Goal: Information Seeking & Learning: Check status

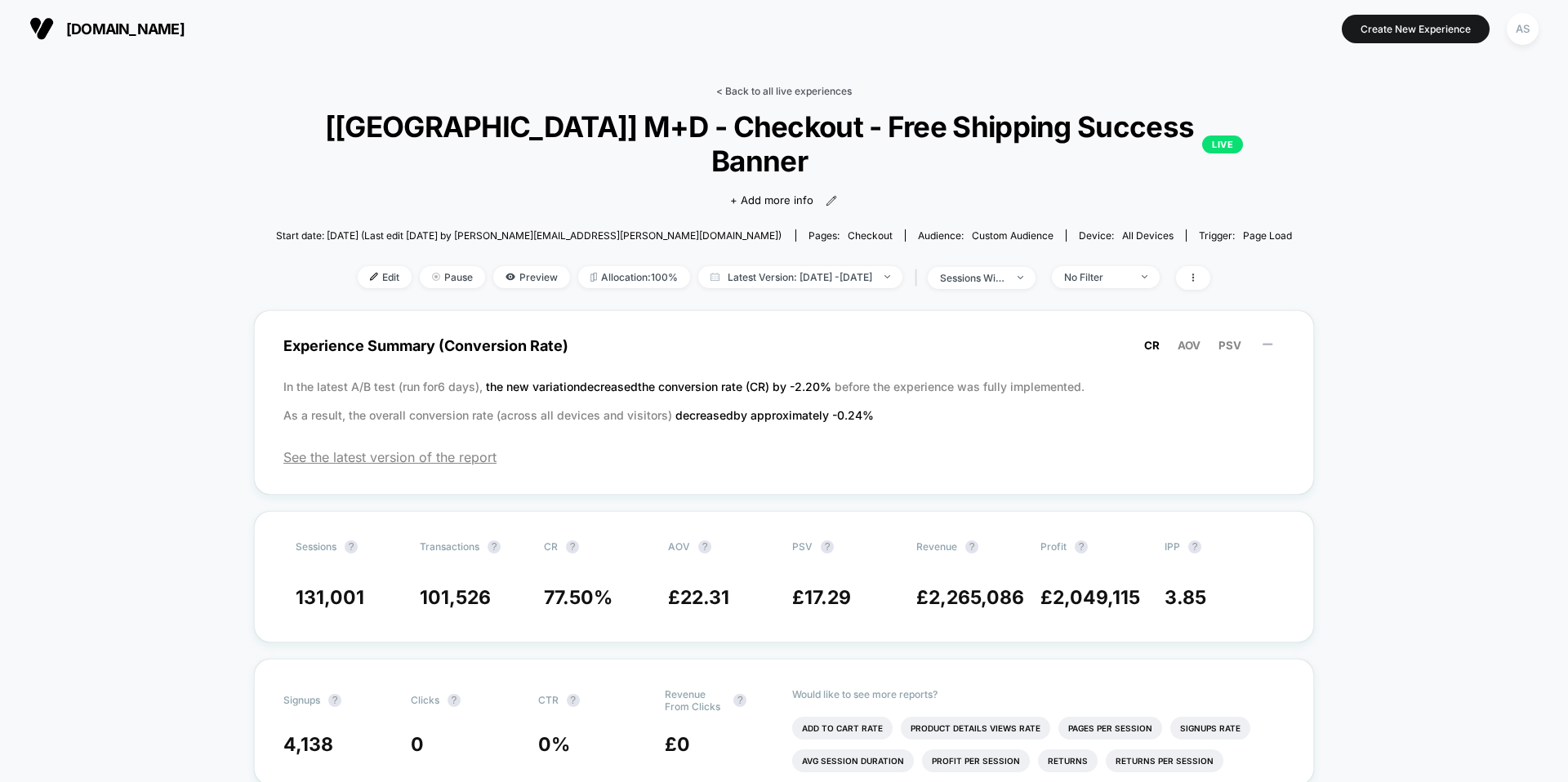
click at [765, 91] on link "< Back to all live experiences" at bounding box center [783, 91] width 136 height 12
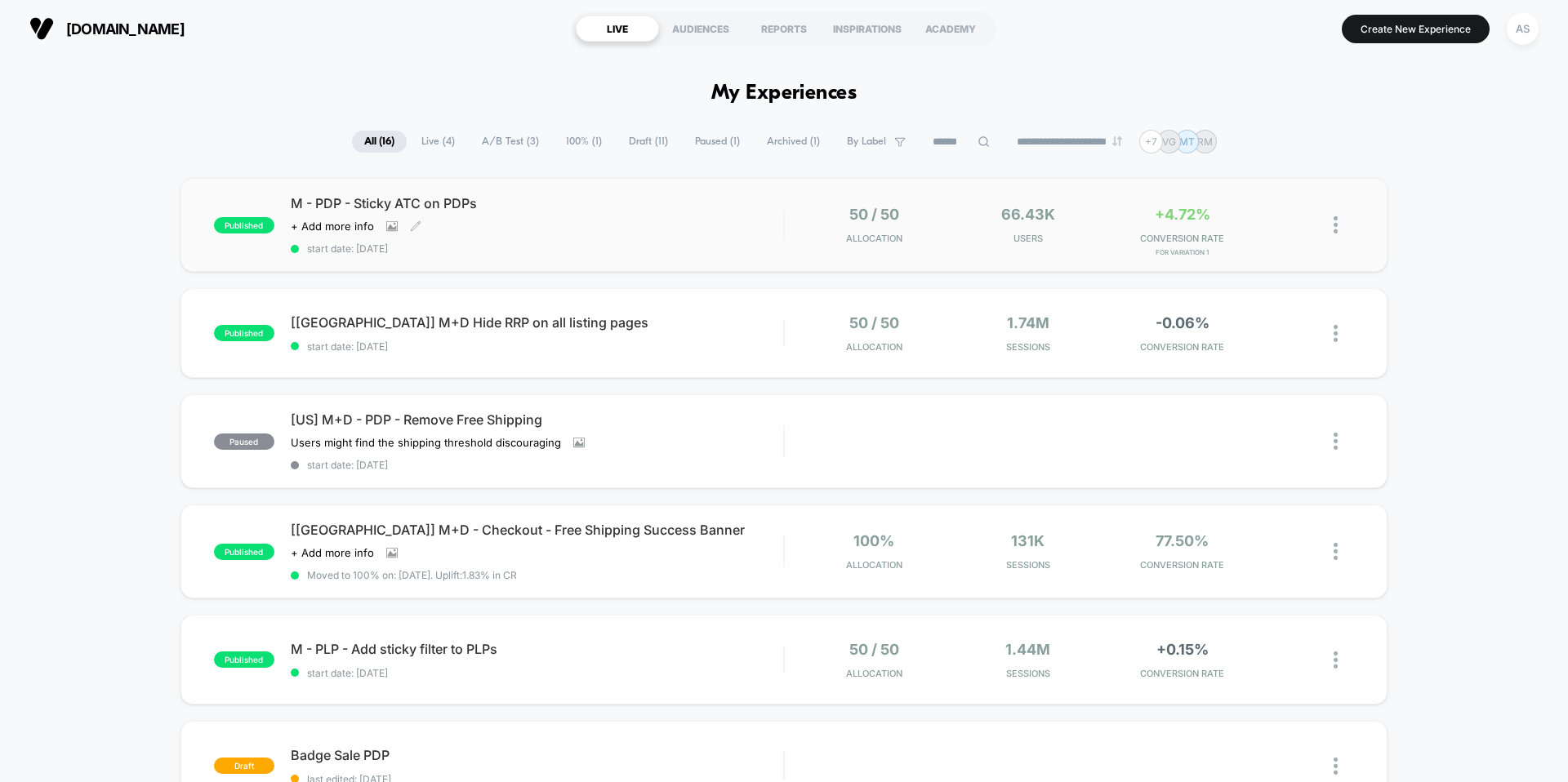
click at [463, 205] on span "M - PDP - Sticky ATC on PDPs" at bounding box center [537, 204] width 492 height 17
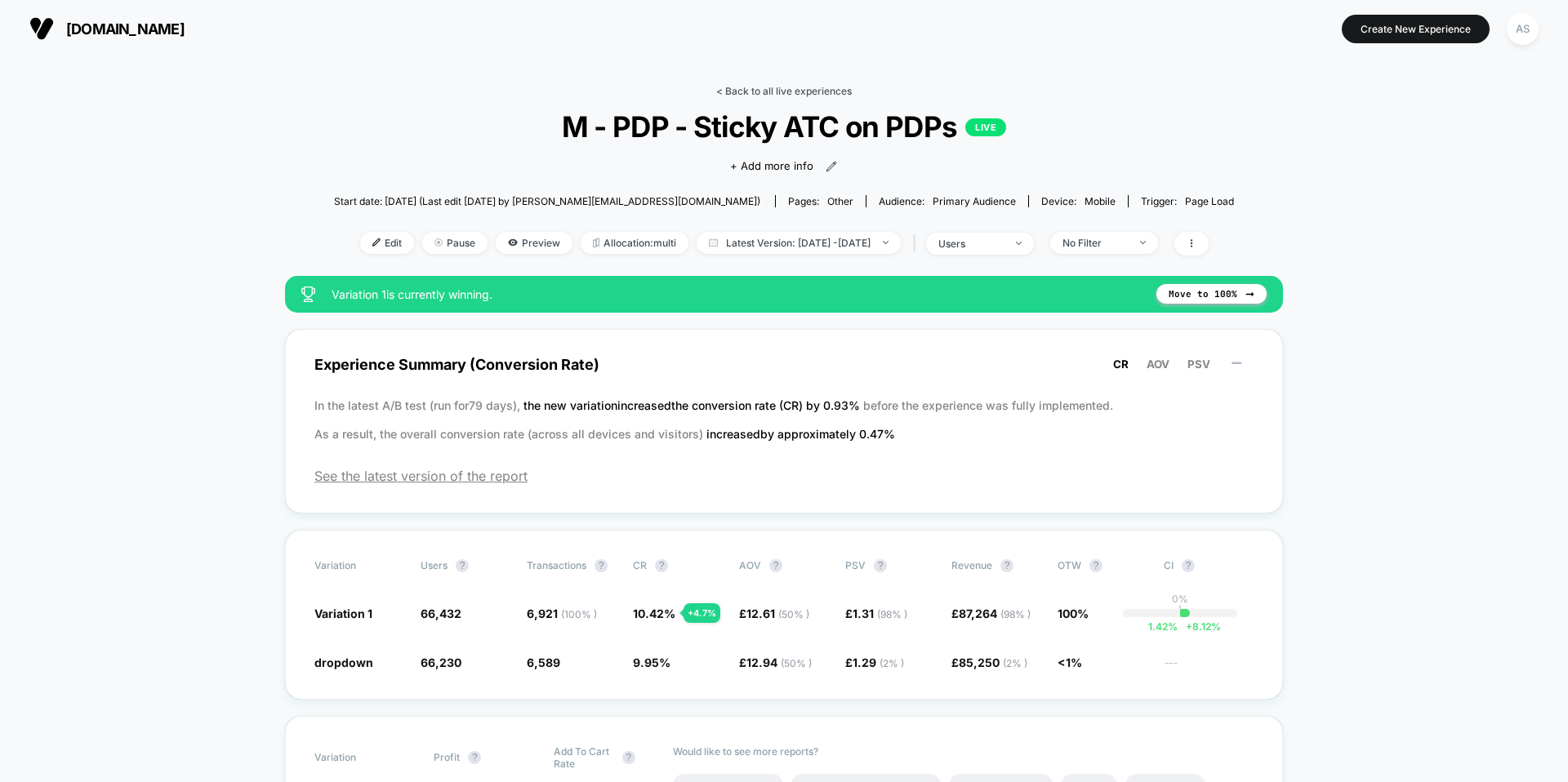
click at [836, 91] on link "< Back to all live experiences" at bounding box center [783, 91] width 136 height 12
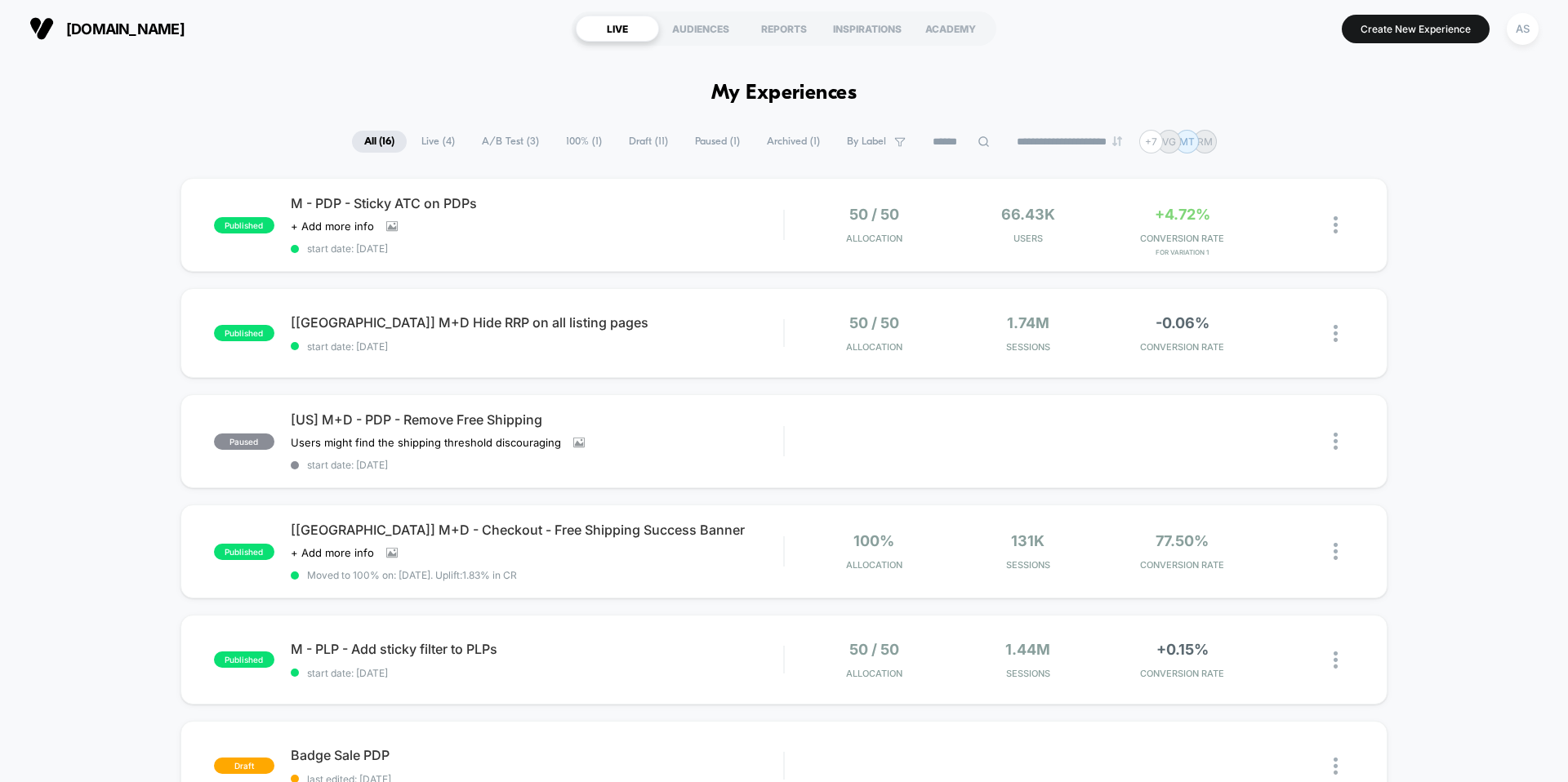
click at [814, 91] on h1 "My Experiences" at bounding box center [784, 93] width 146 height 23
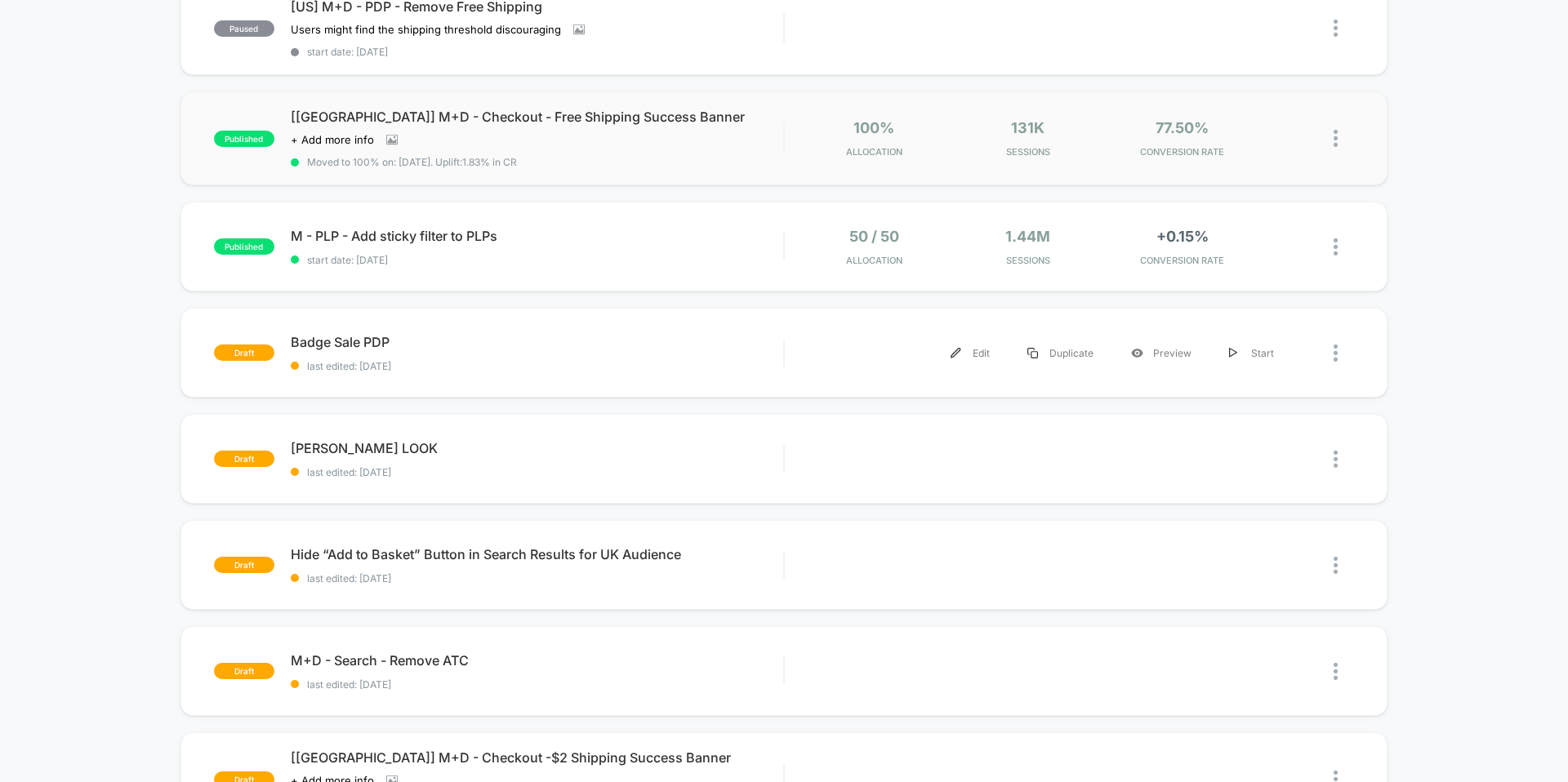
scroll to position [551, 0]
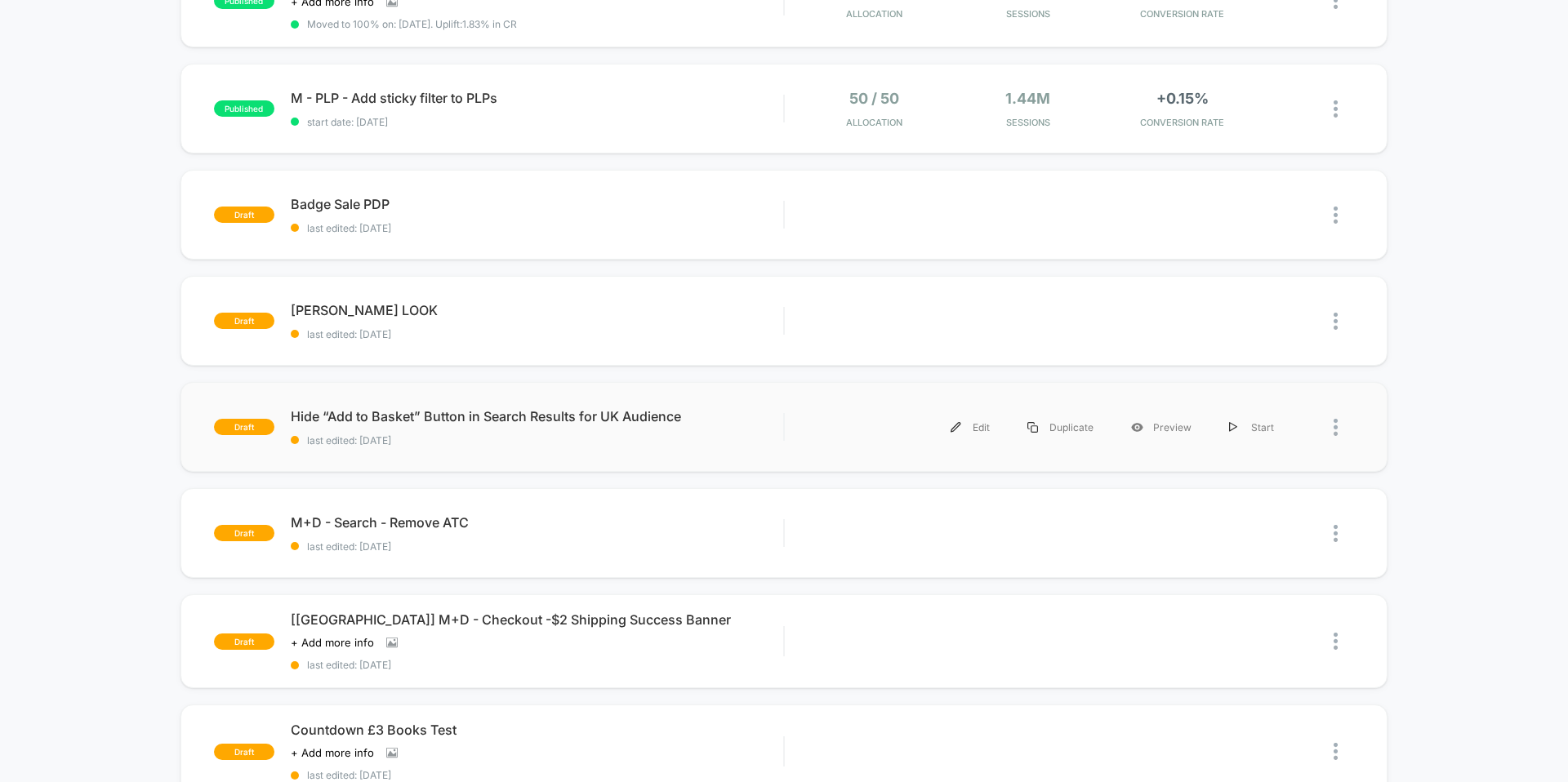
click at [798, 430] on div "Edit Duplicate Preview Start" at bounding box center [1069, 427] width 570 height 37
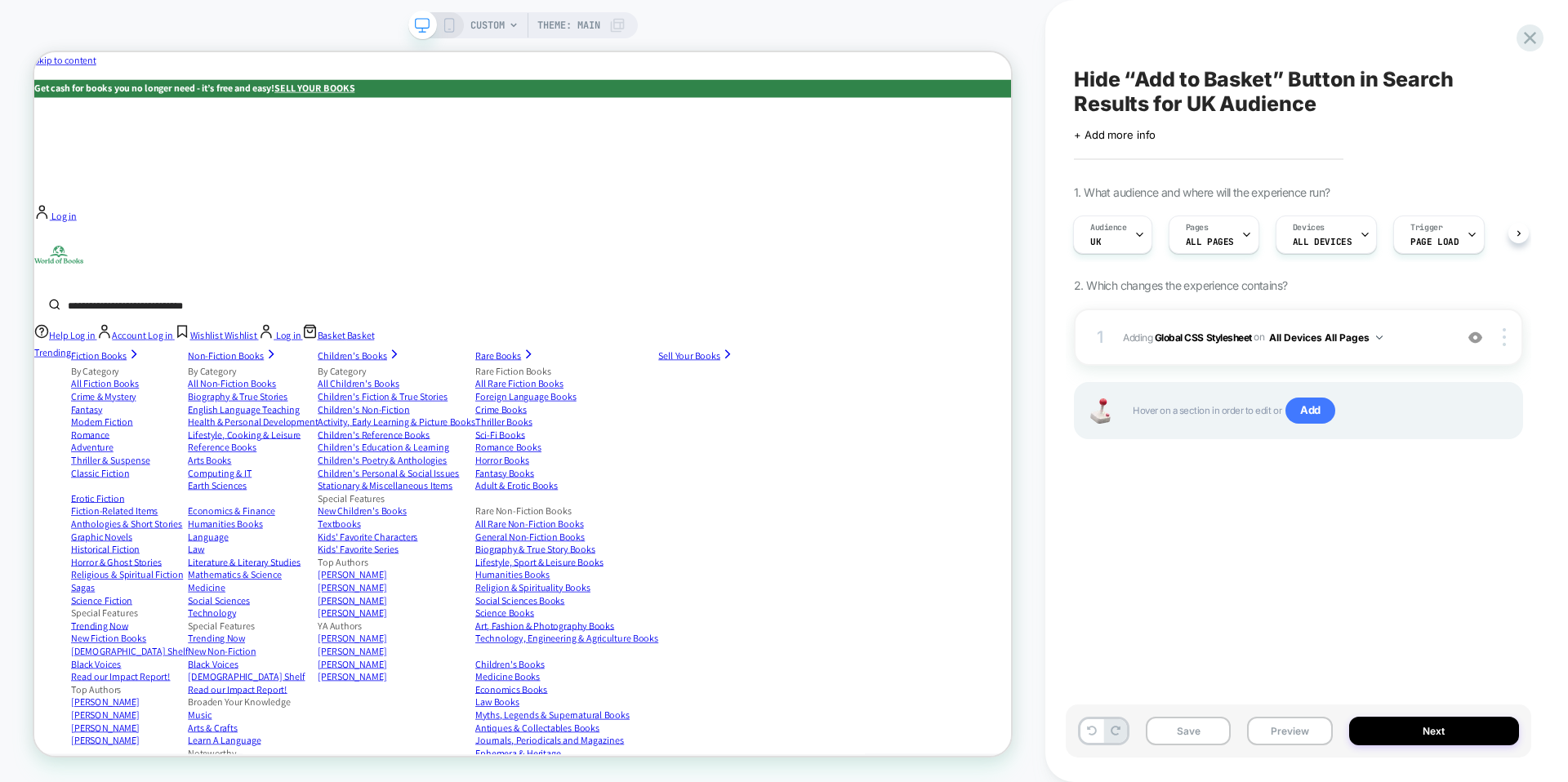
click at [1108, 469] on div "1 Adding Global CSS Stylesheet on All Devices All Pages Add Before Add After Ta…" at bounding box center [1299, 394] width 449 height 171
click at [1536, 33] on icon at bounding box center [1530, 37] width 22 height 22
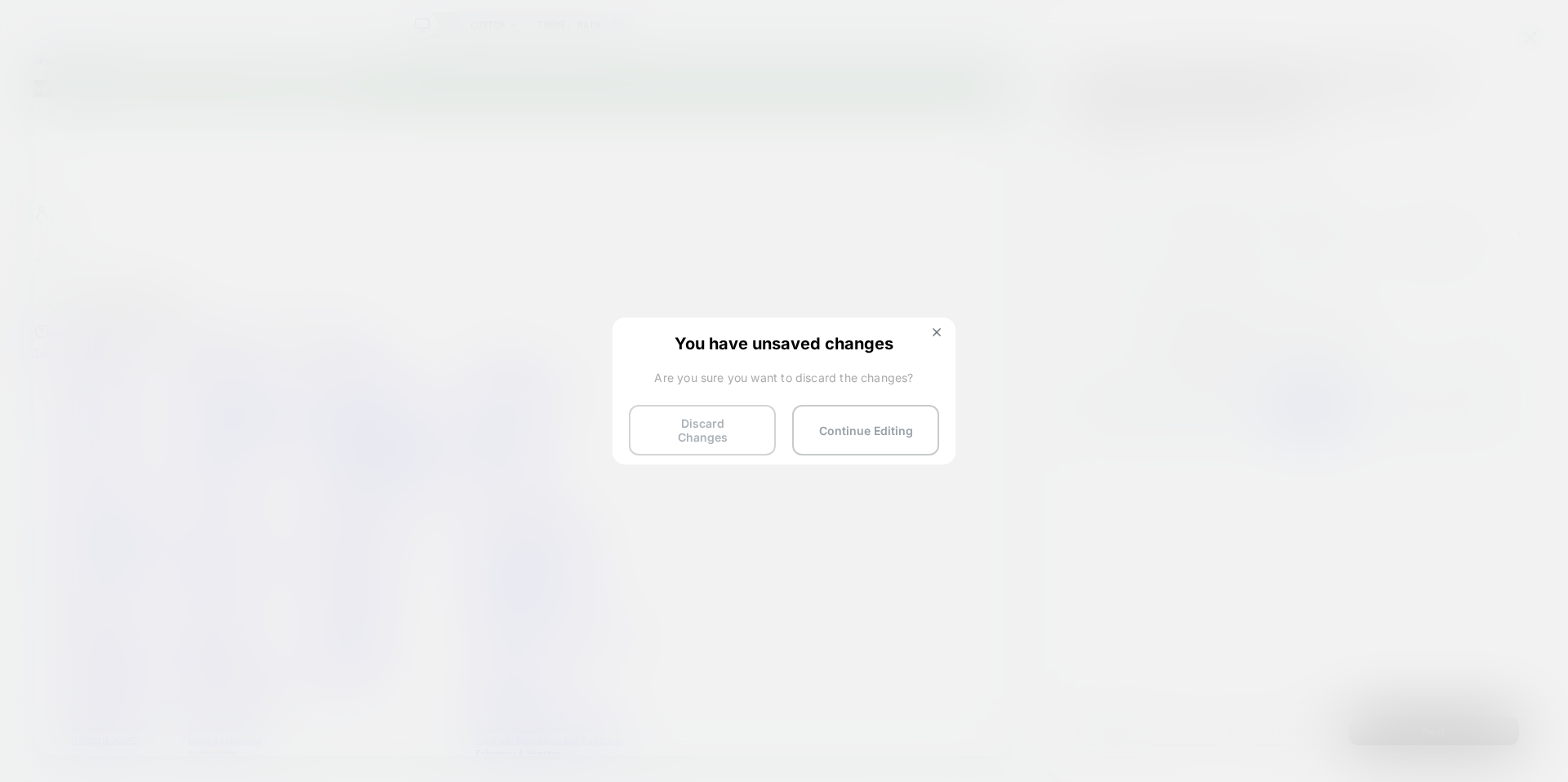
click at [720, 414] on button "Discard Changes" at bounding box center [702, 430] width 147 height 51
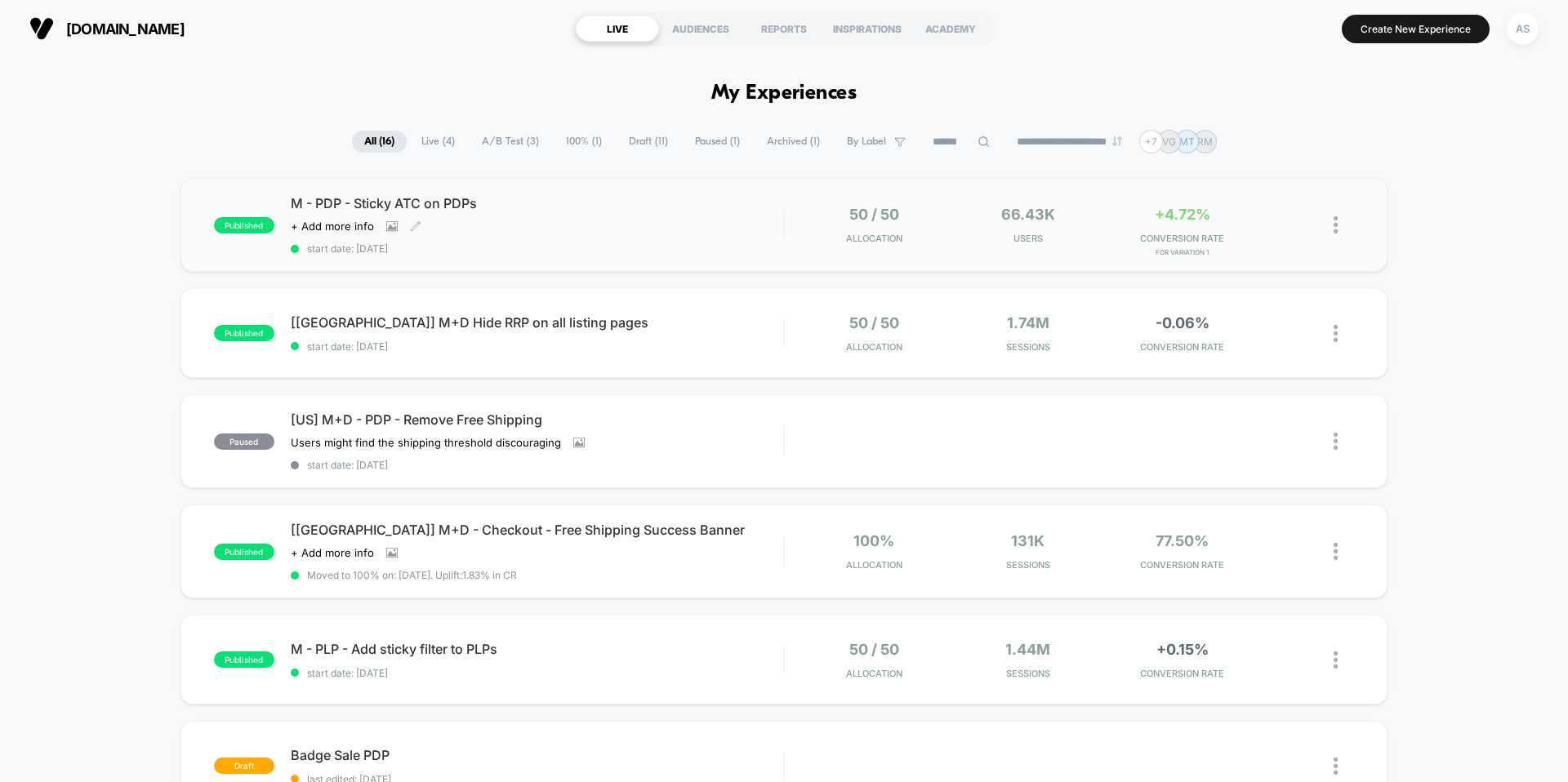
click at [615, 238] on div "M - PDP - Sticky ATC on PDPs Click to view images Click to edit experience deta…" at bounding box center [537, 225] width 492 height 60
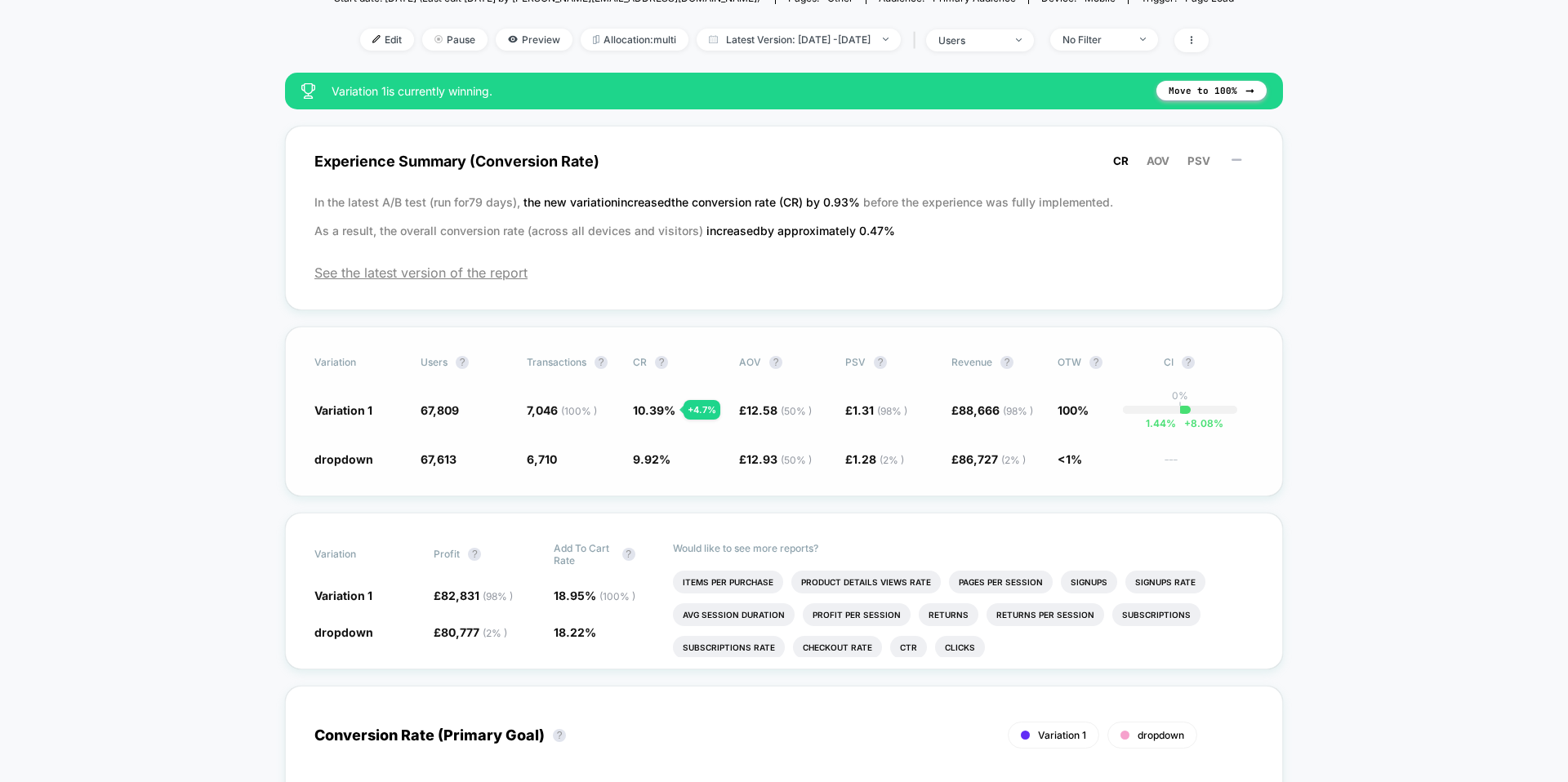
scroll to position [242, 0]
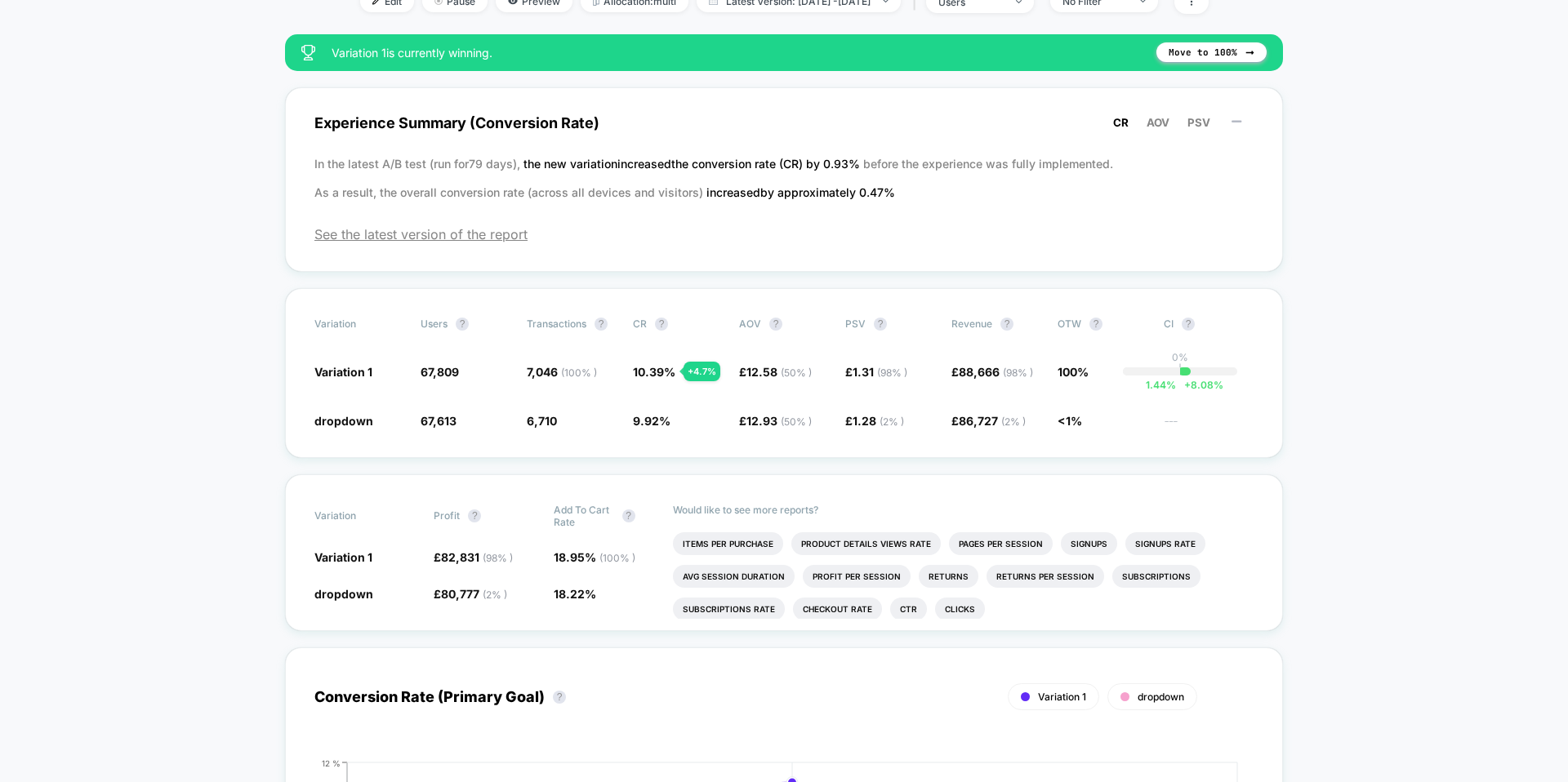
click at [1160, 124] on span "AOV" at bounding box center [1157, 122] width 22 height 13
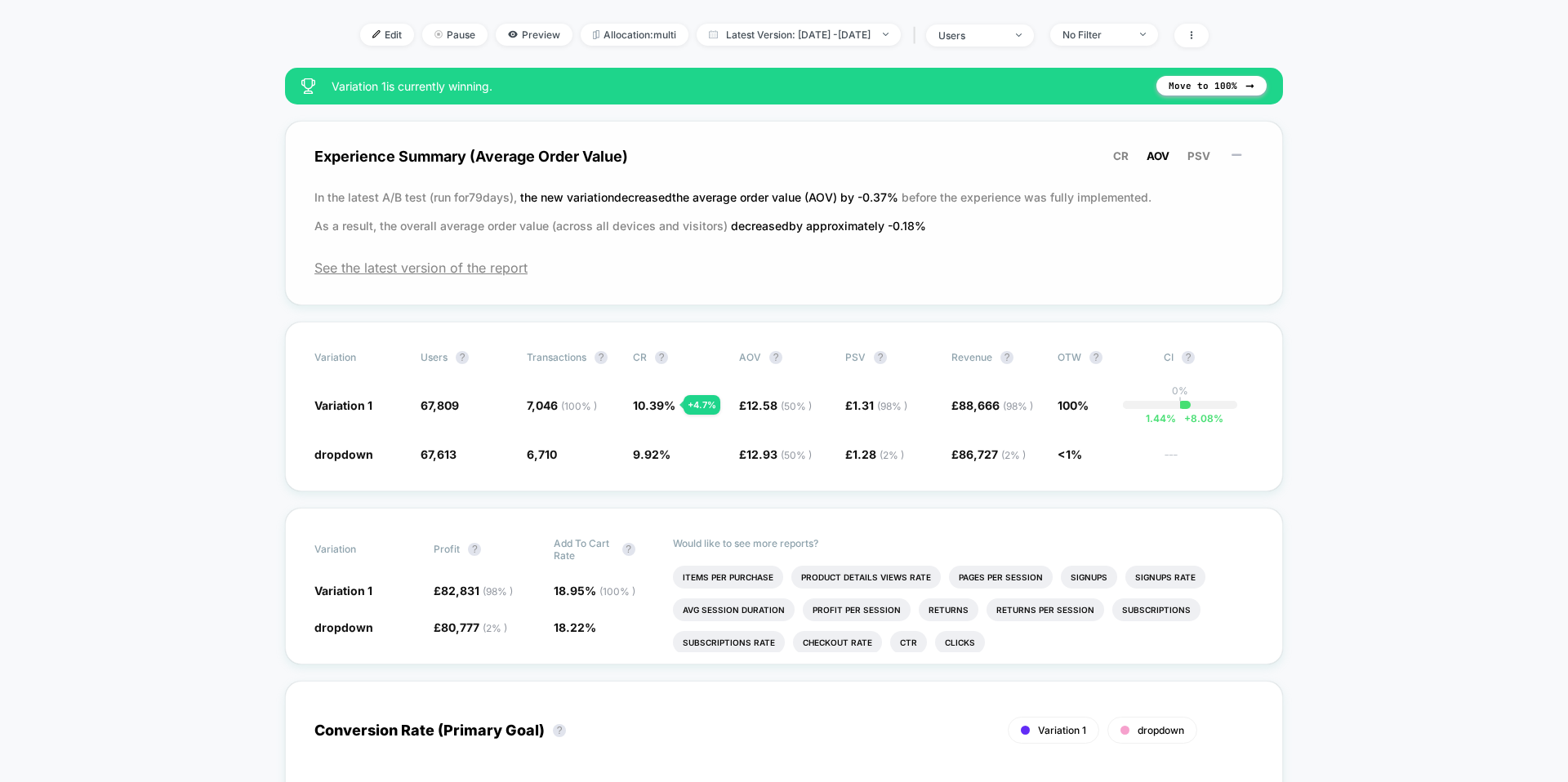
scroll to position [208, 0]
click at [830, 198] on span "the new variation decreased the average order value (AOV) by -0.37 %" at bounding box center [711, 197] width 382 height 14
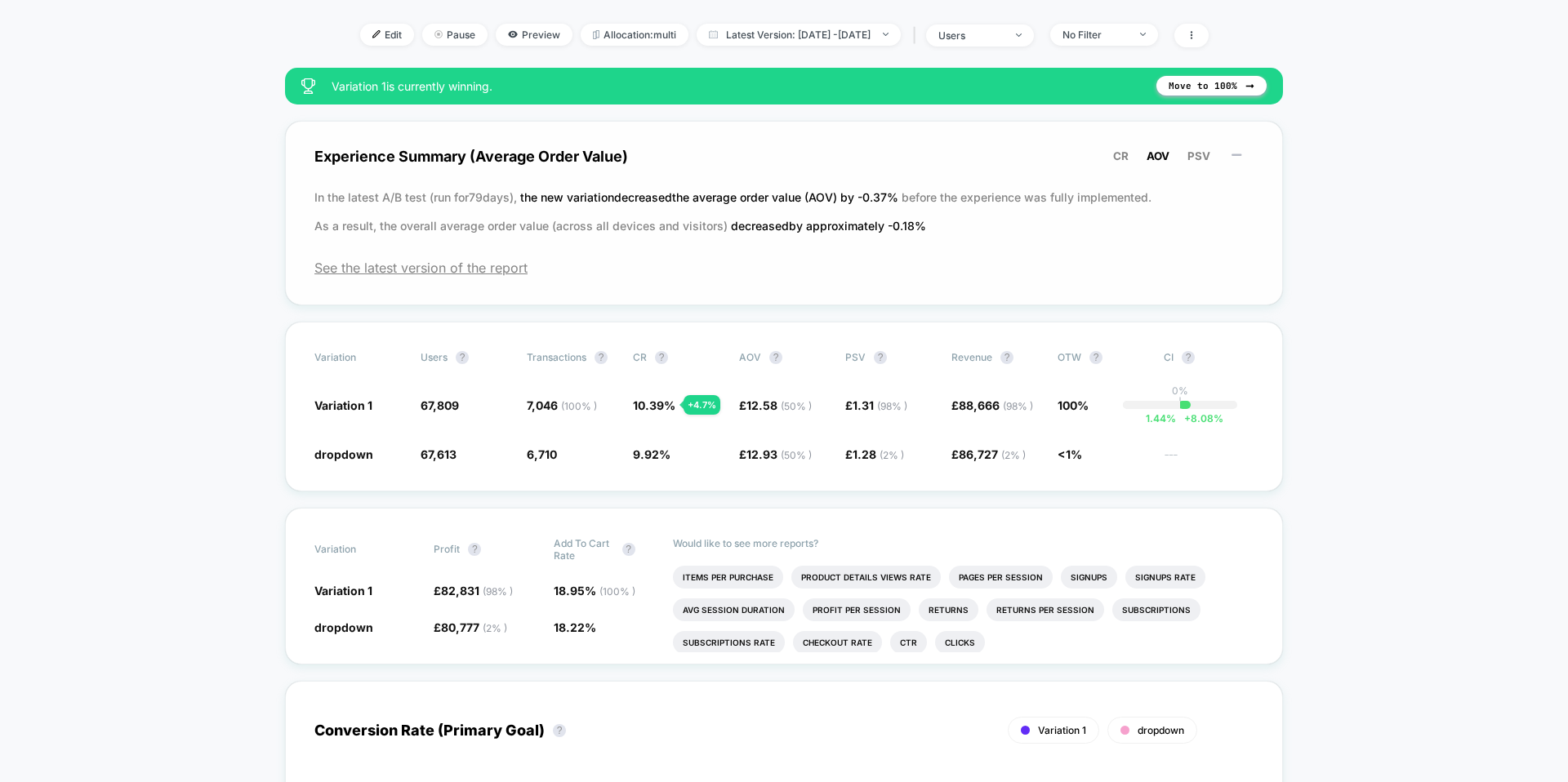
click at [939, 199] on p "In the latest A/B test (run for 79 days), the new variation decreased the avera…" at bounding box center [783, 211] width 939 height 57
drag, startPoint x: 939, startPoint y: 199, endPoint x: 948, endPoint y: 199, distance: 9.0
click at [948, 199] on p "In the latest A/B test (run for 79 days), the new variation decreased the avera…" at bounding box center [783, 211] width 939 height 57
click at [1197, 153] on span "PSV" at bounding box center [1198, 156] width 22 height 13
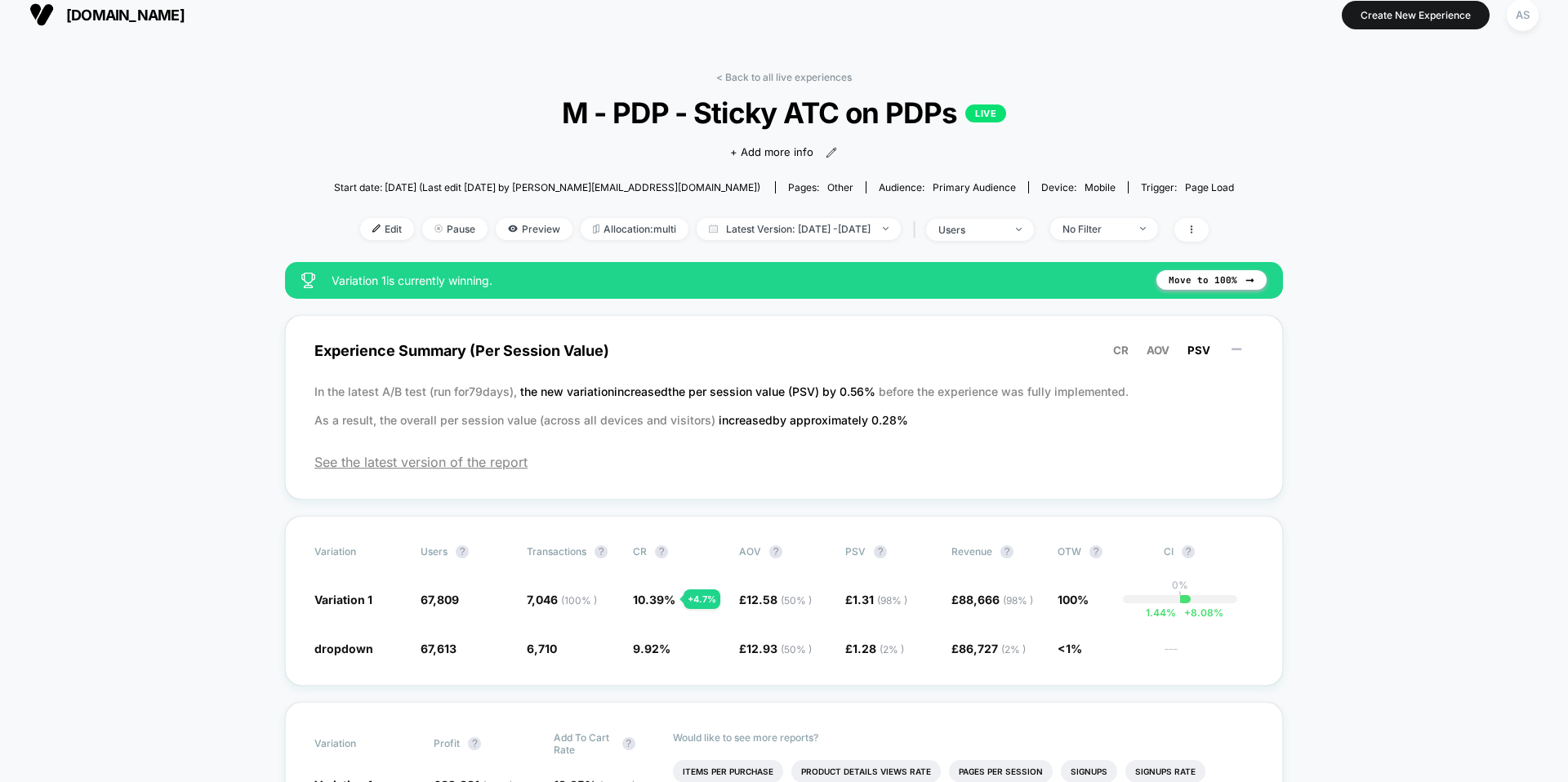
scroll to position [0, 0]
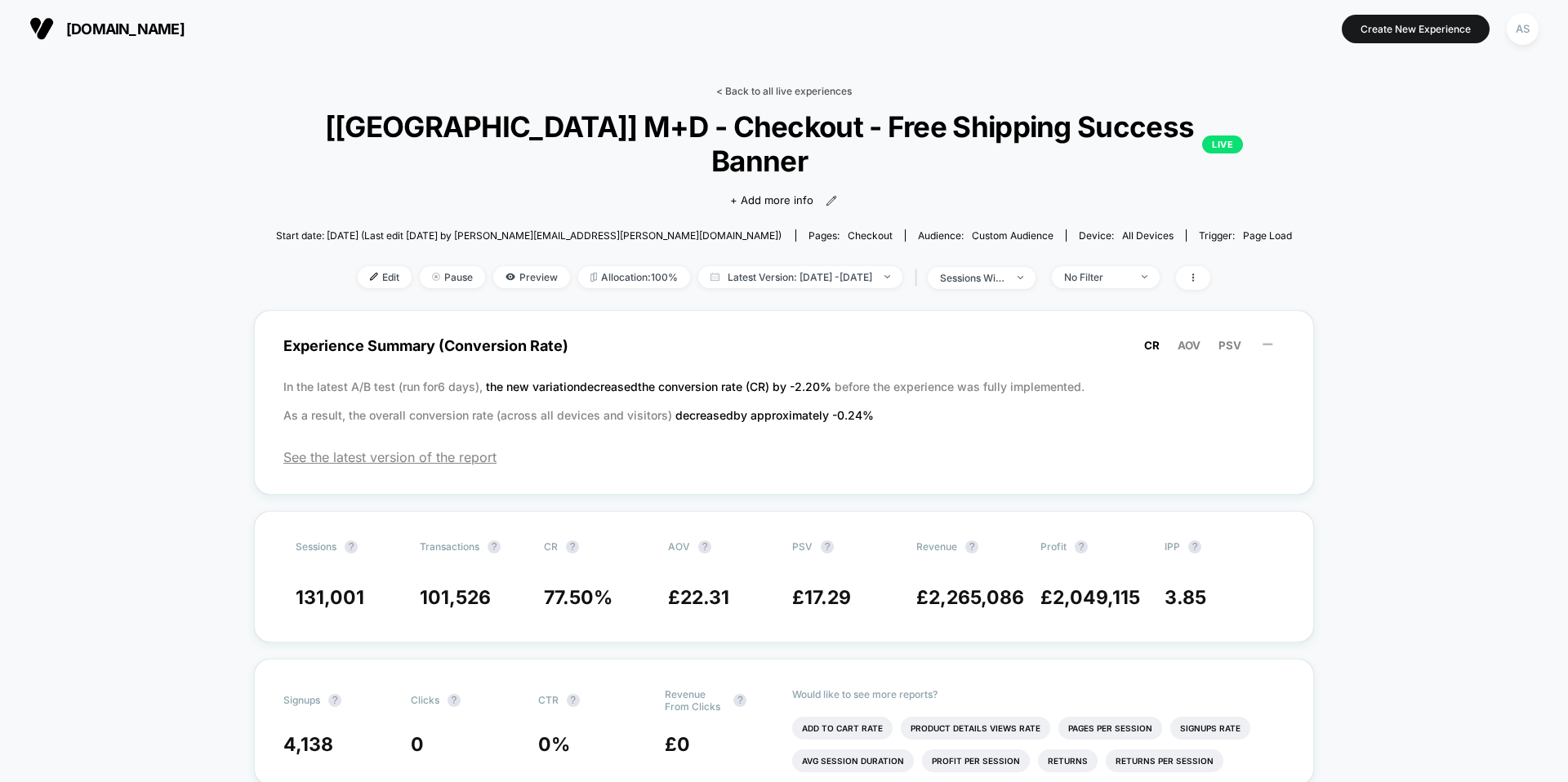
click at [795, 89] on link "< Back to all live experiences" at bounding box center [783, 91] width 136 height 12
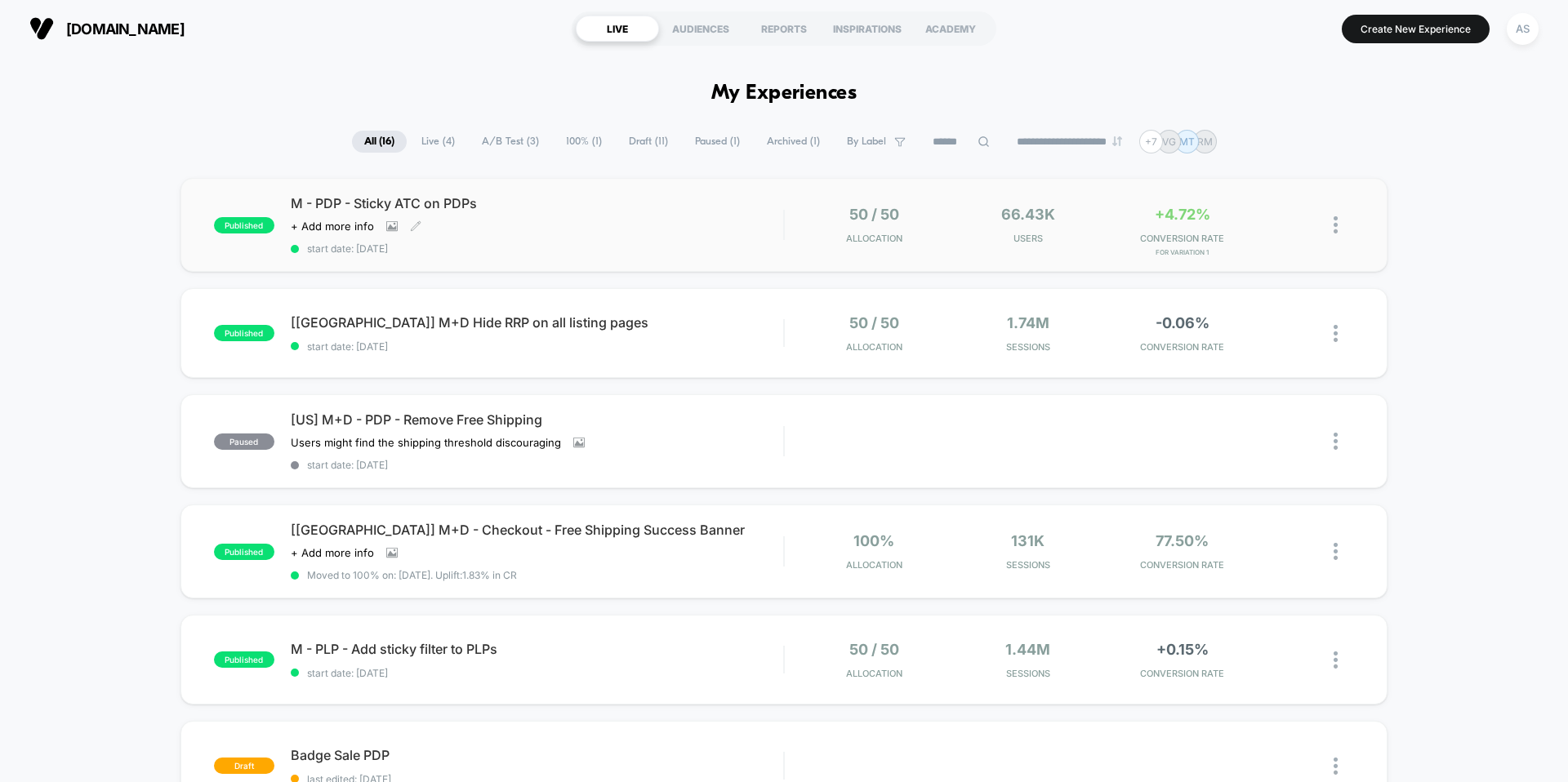
click at [606, 225] on div "Click to view images Click to edit experience details + Add more info" at bounding box center [463, 226] width 344 height 13
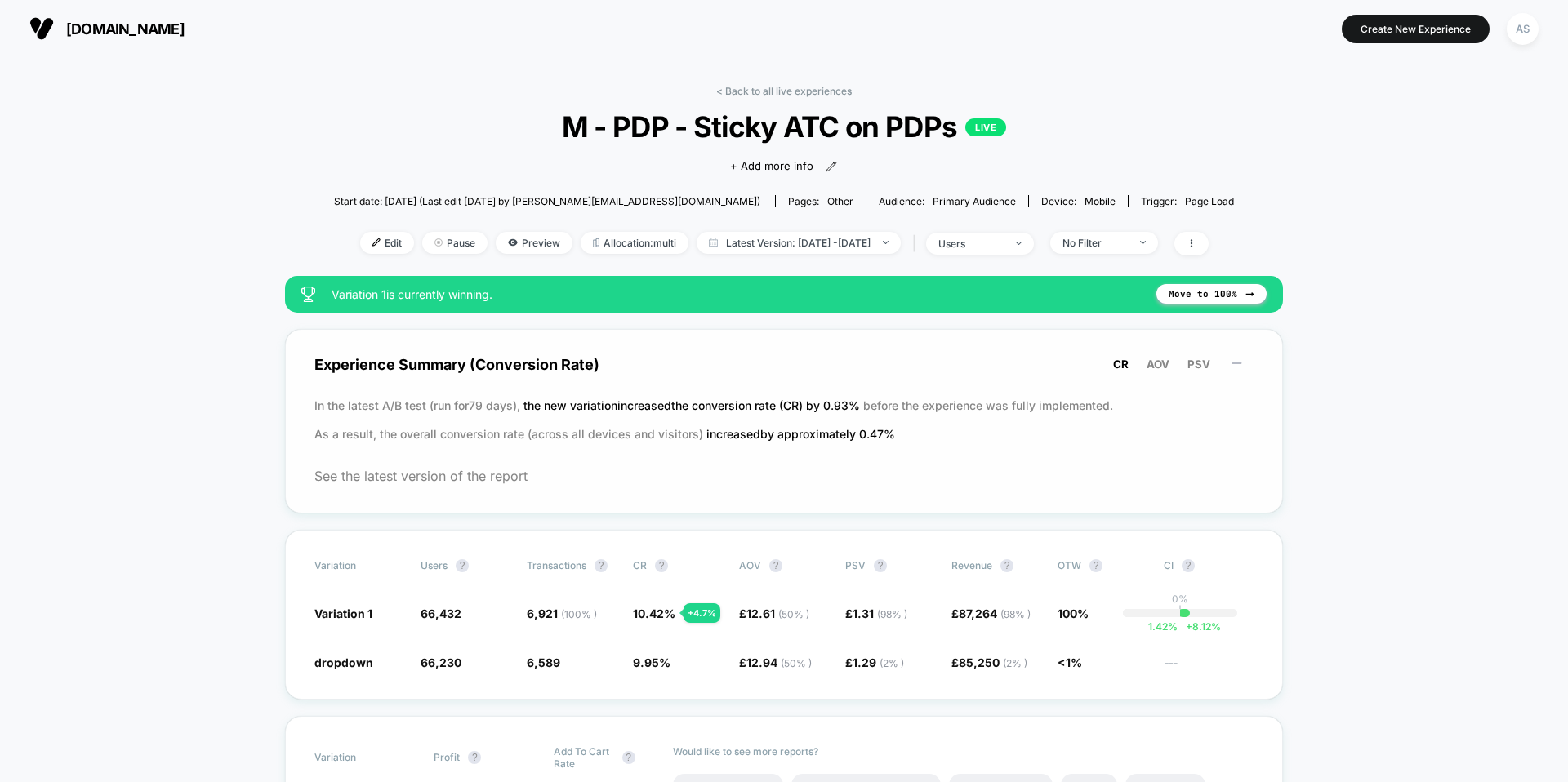
click at [465, 410] on p "In the latest A/B test (run for 79 days), the new variation increased the conve…" at bounding box center [783, 419] width 939 height 57
click at [573, 412] on p "In the latest A/B test (run for 79 days), the new variation increased the conve…" at bounding box center [783, 419] width 939 height 57
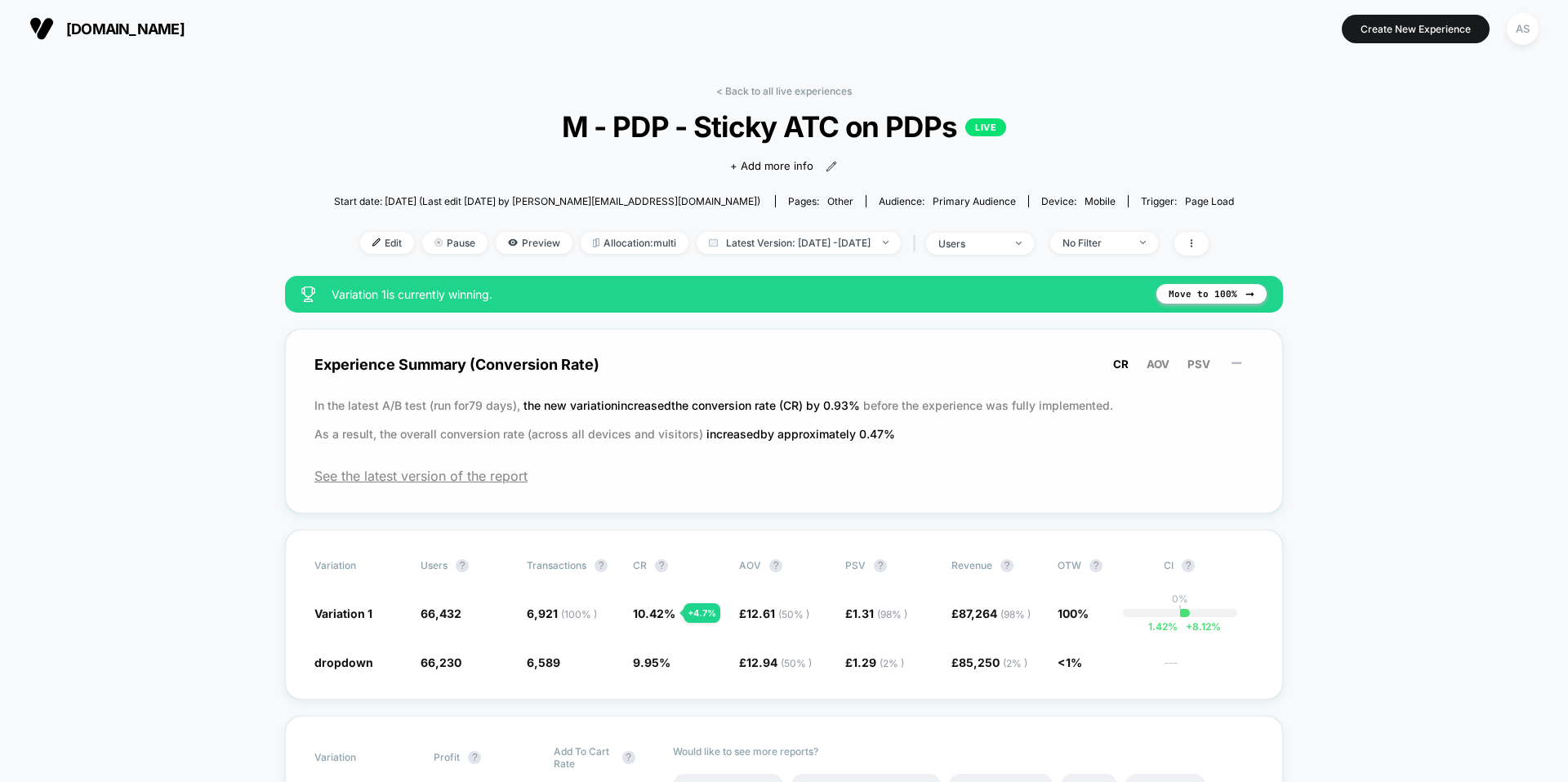
click at [573, 412] on p "In the latest A/B test (run for 79 days), the new variation increased the conve…" at bounding box center [783, 419] width 939 height 57
click at [826, 91] on link "< Back to all live experiences" at bounding box center [783, 91] width 136 height 12
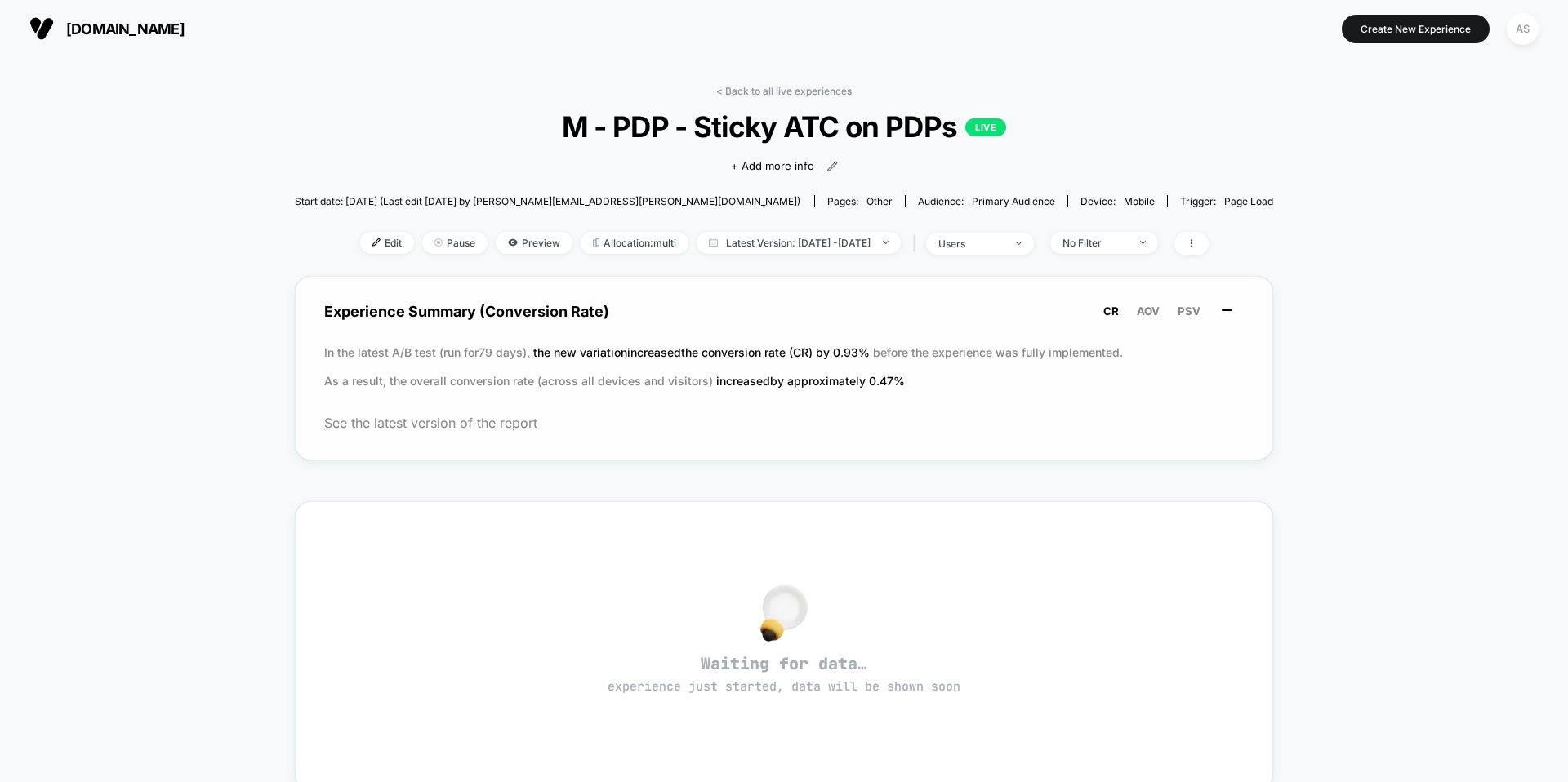
click at [1221, 308] on rect at bounding box center [1226, 309] width 10 height 2
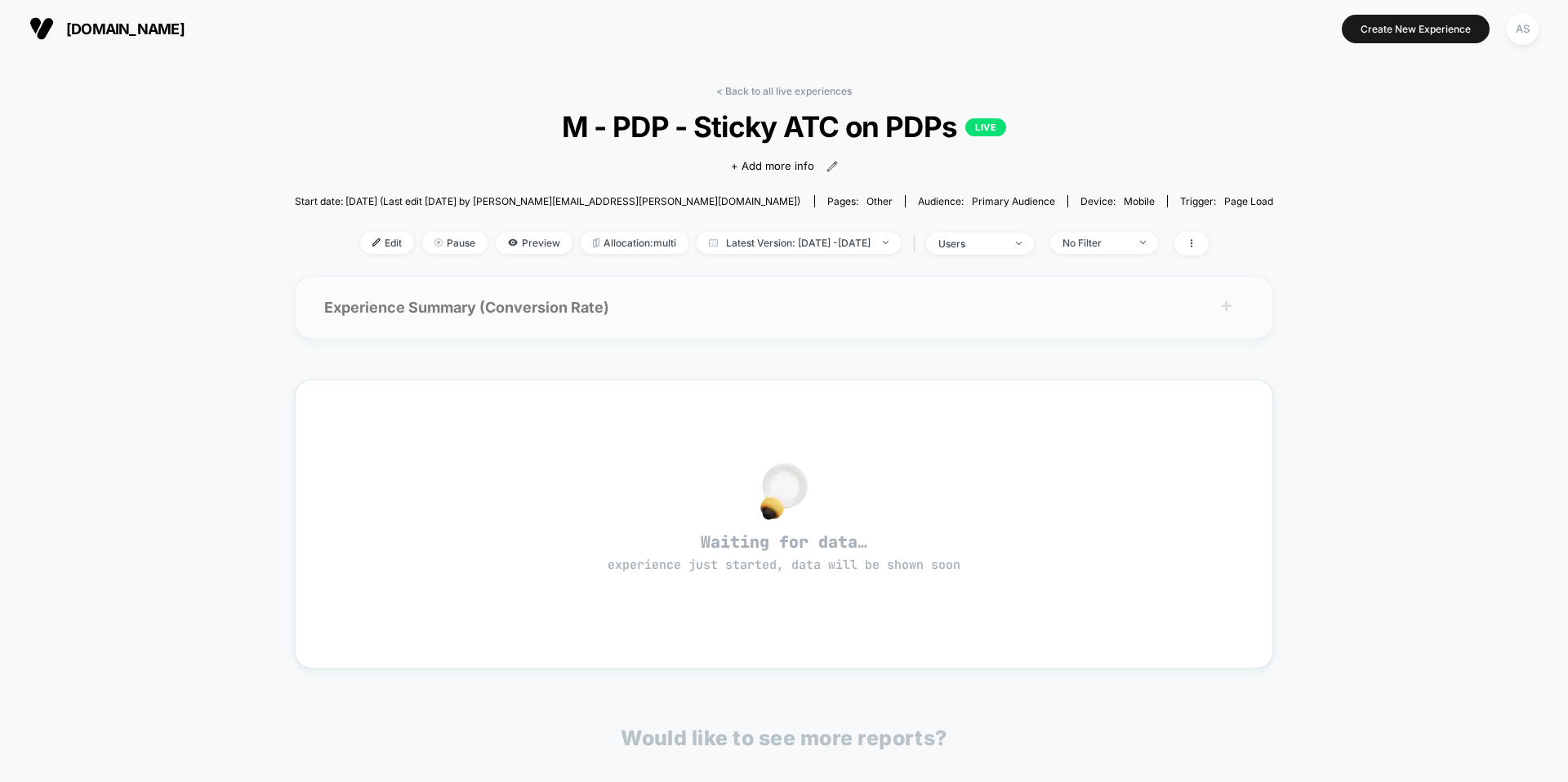
click at [1225, 307] on rect at bounding box center [1226, 305] width 2 height 10
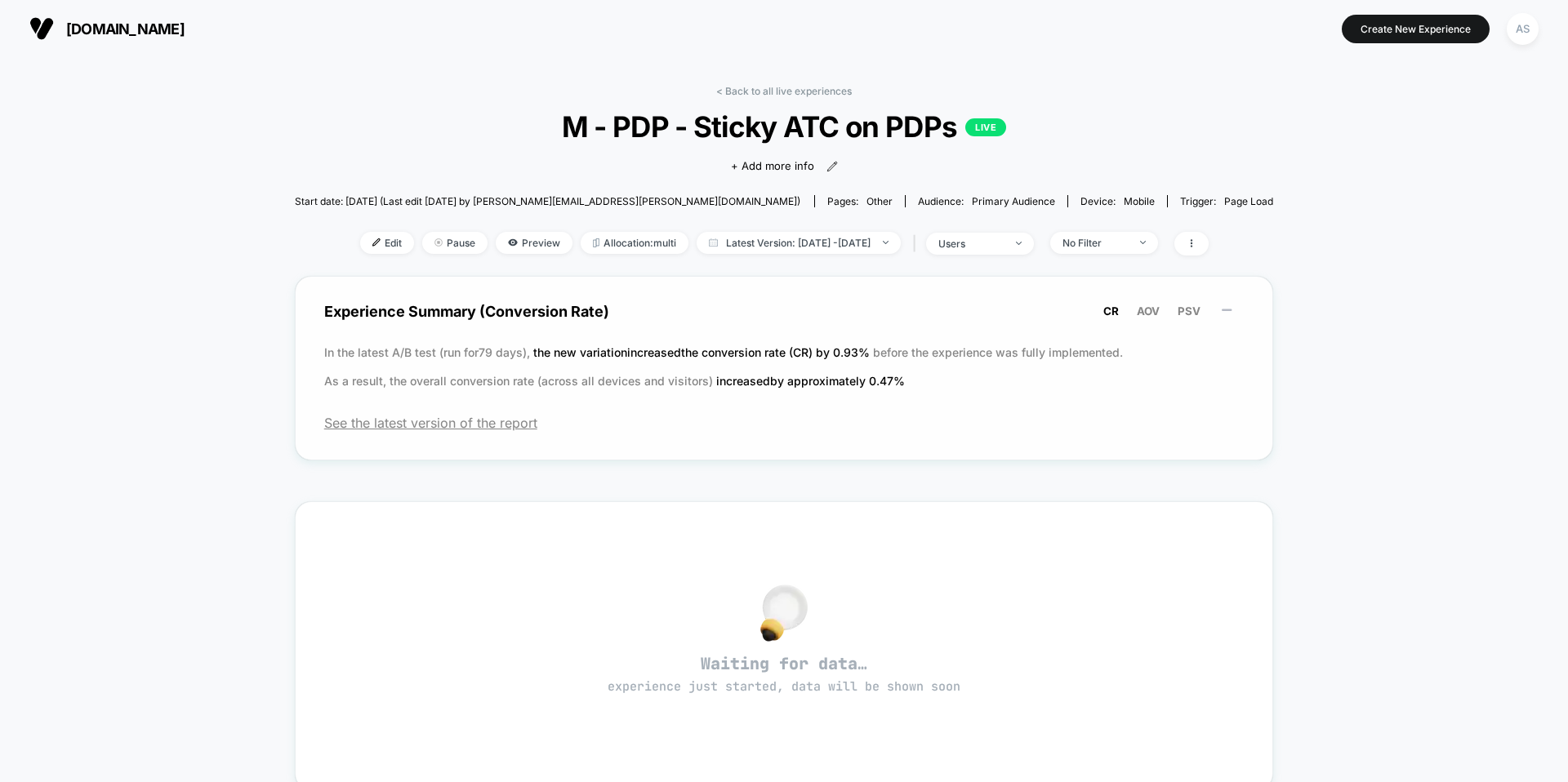
click at [1349, 341] on div "< Back to all live experiences M - PDP - Sticky ATC on PDPs LIVE Click to view …" at bounding box center [784, 592] width 1568 height 1070
click at [1121, 347] on p "In the latest A/B test (run for 79 days), the new variation increased the conve…" at bounding box center [784, 366] width 920 height 57
click at [1338, 327] on div "< Back to all live experiences M - PDP - Sticky ATC on PDPs LIVE Click to view …" at bounding box center [784, 592] width 1568 height 1070
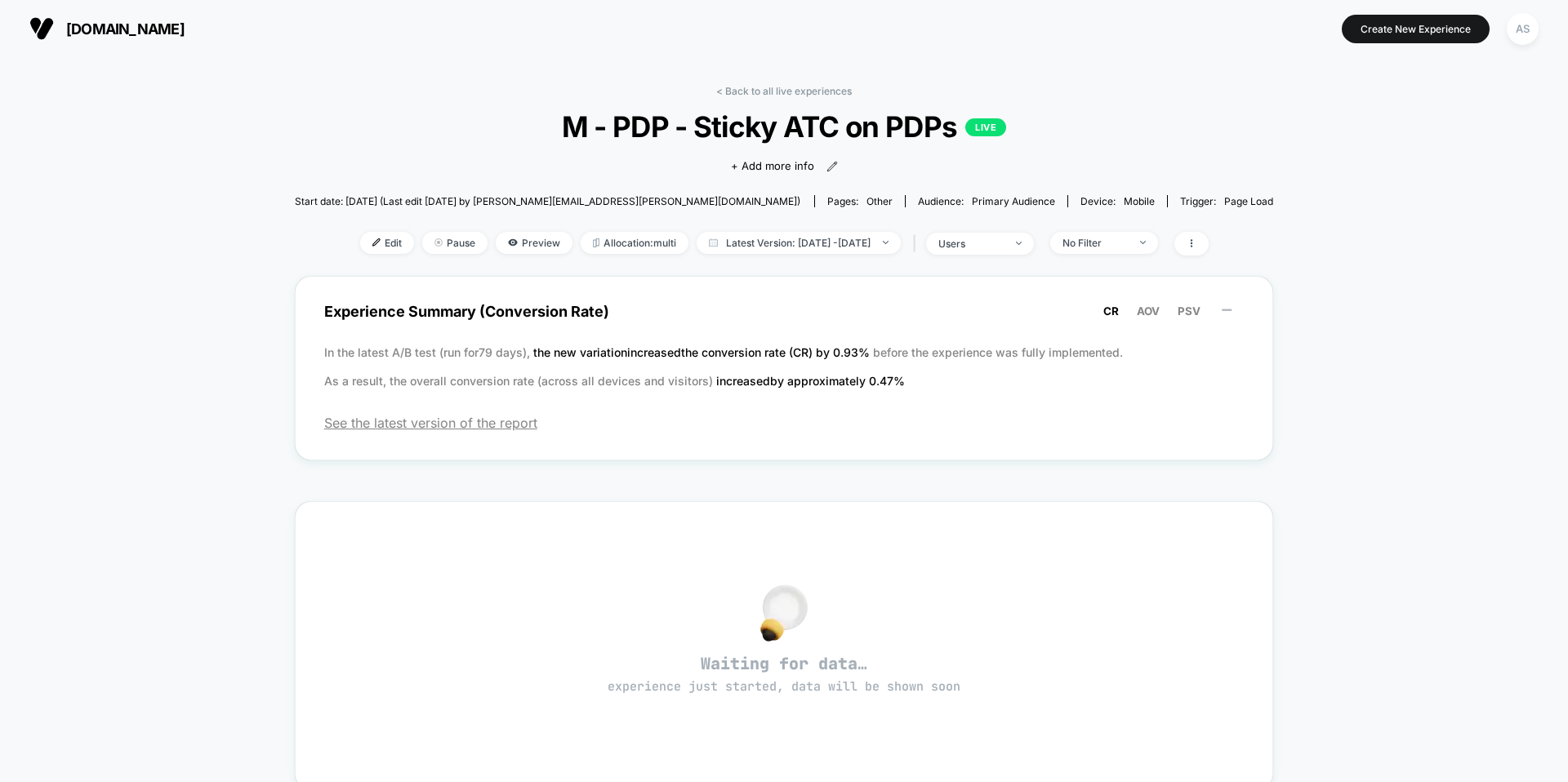
click at [1316, 177] on div "< Back to all live experiences M - PDP - Sticky ATC on PDPs LIVE Click to view …" at bounding box center [784, 592] width 1568 height 1070
